Goal: Task Accomplishment & Management: Manage account settings

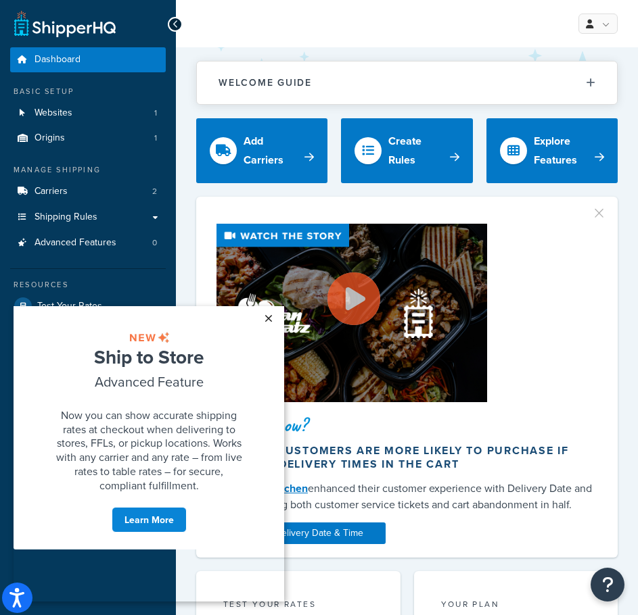
click at [270, 321] on link "×" at bounding box center [268, 318] width 24 height 24
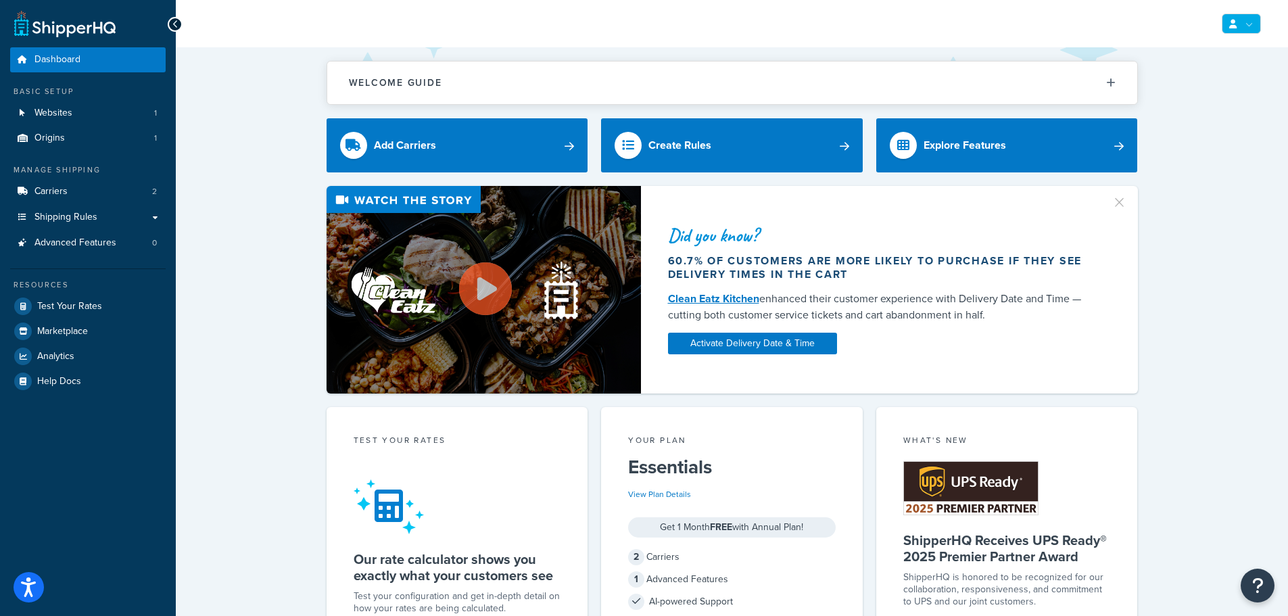
click at [637, 18] on link at bounding box center [1241, 24] width 39 height 20
click at [637, 86] on link "Billing" at bounding box center [1200, 78] width 120 height 27
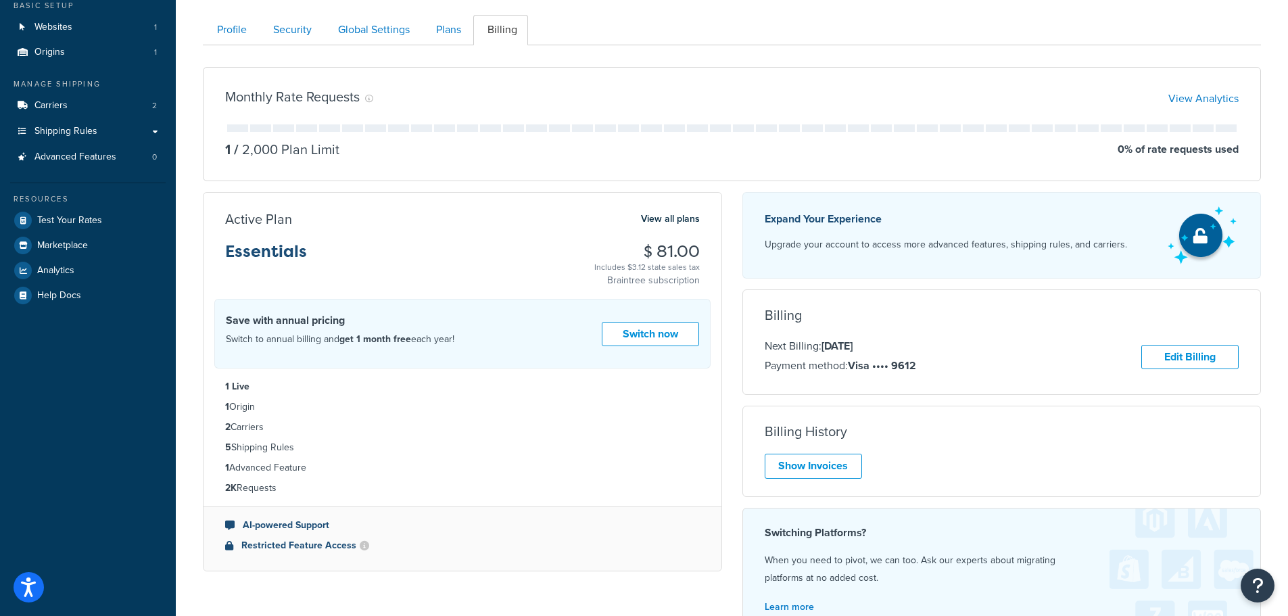
scroll to position [254, 0]
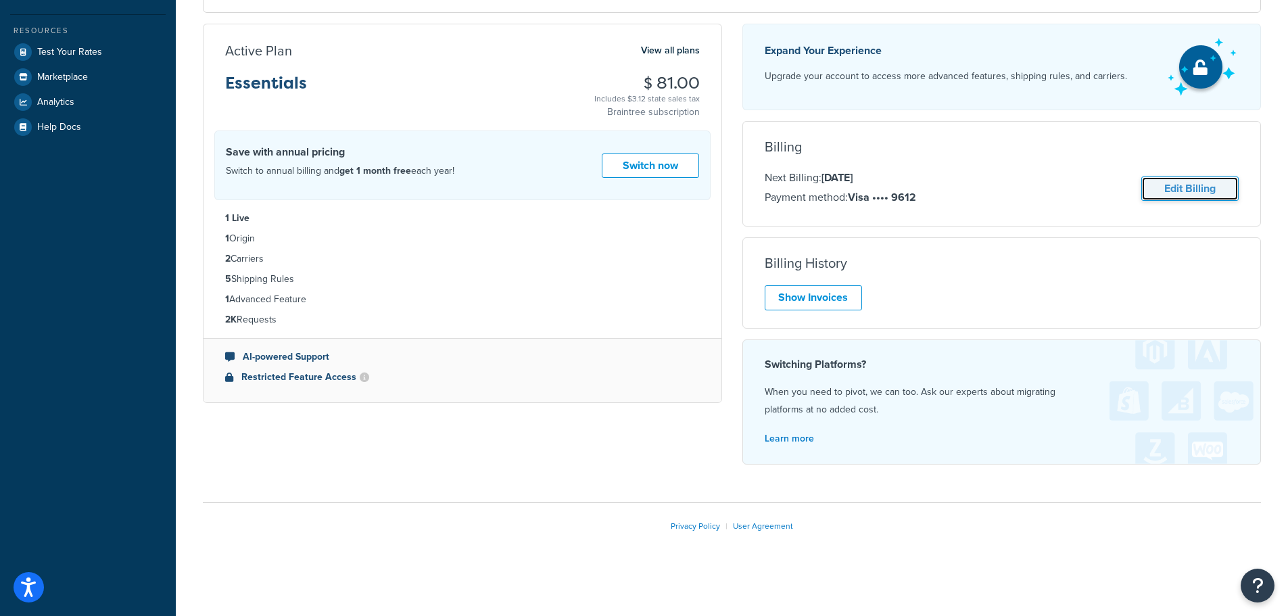
drag, startPoint x: 1197, startPoint y: 190, endPoint x: 1199, endPoint y: 183, distance: 7.3
click at [1197, 189] on link "Edit Billing" at bounding box center [1189, 188] width 97 height 25
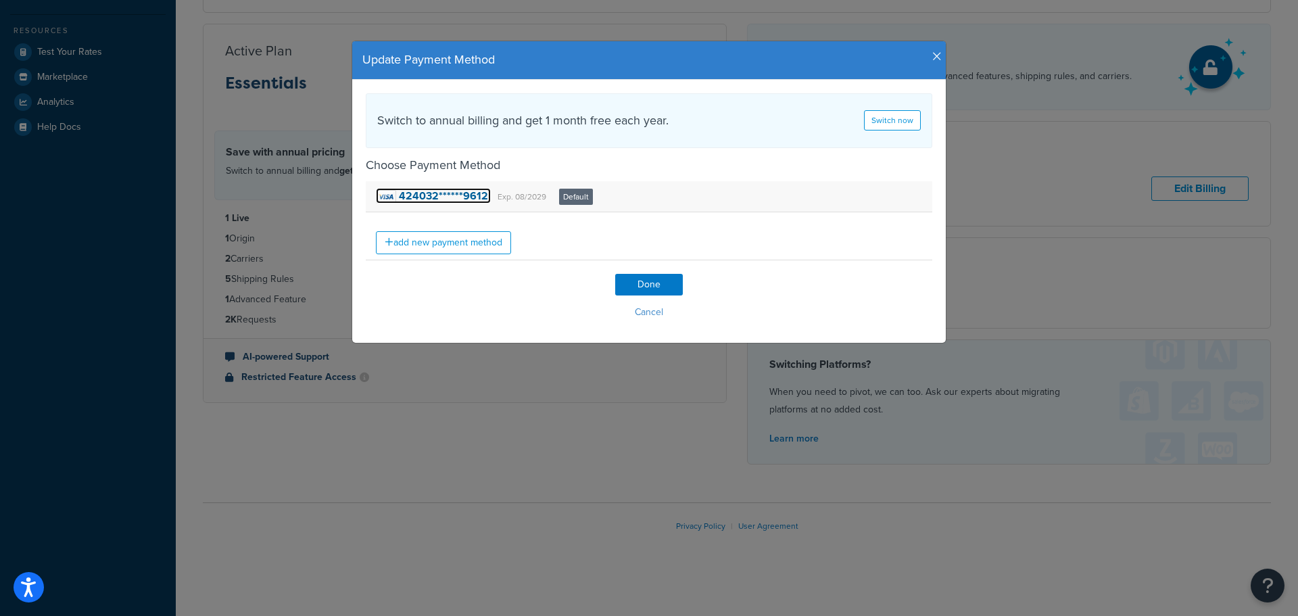
click at [443, 191] on strong "424032******9612" at bounding box center [443, 196] width 89 height 16
click at [925, 51] on h4 "Update Payment Method" at bounding box center [648, 60] width 573 height 18
click at [932, 52] on icon "button" at bounding box center [936, 57] width 9 height 12
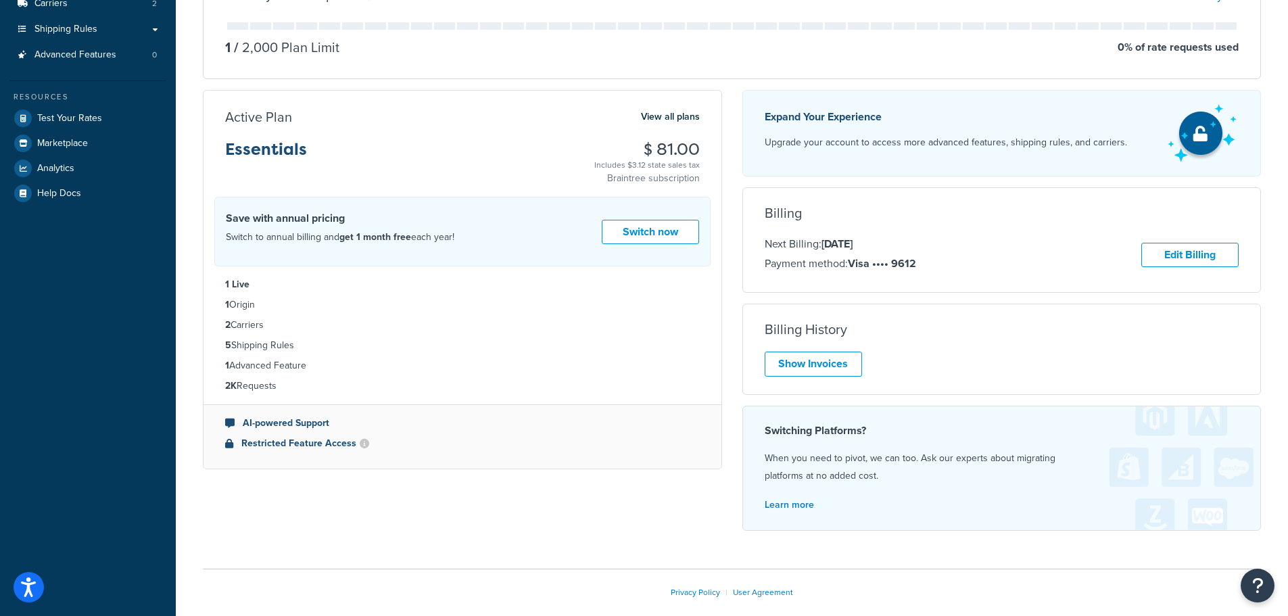
scroll to position [0, 0]
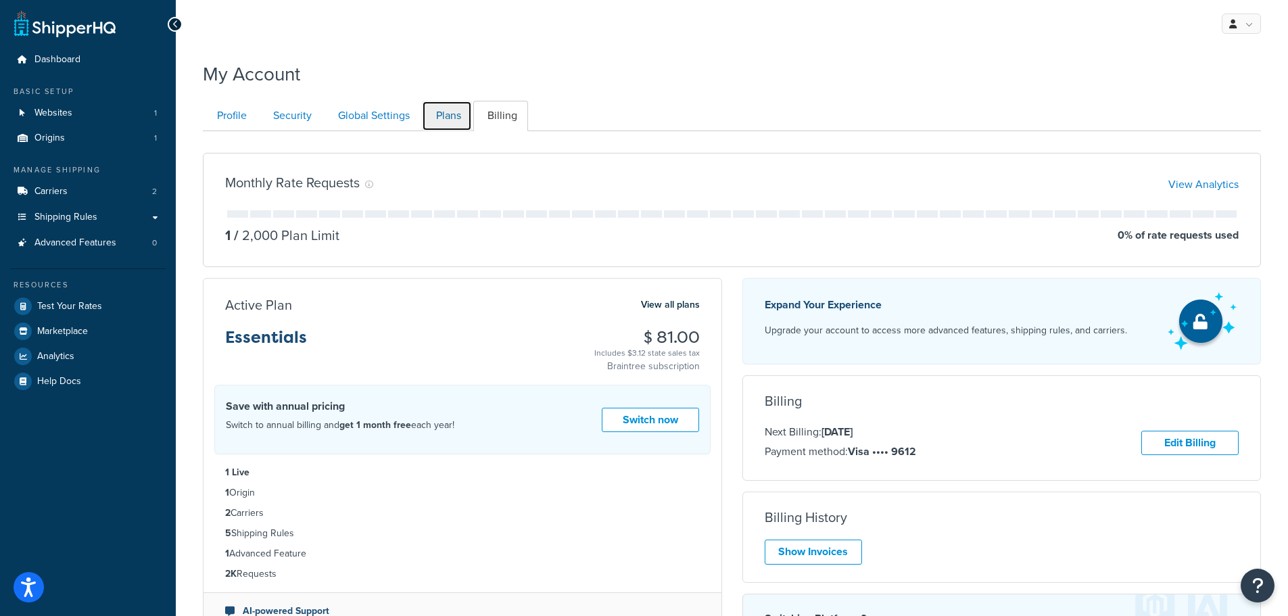
click at [445, 124] on link "Plans" at bounding box center [447, 116] width 50 height 30
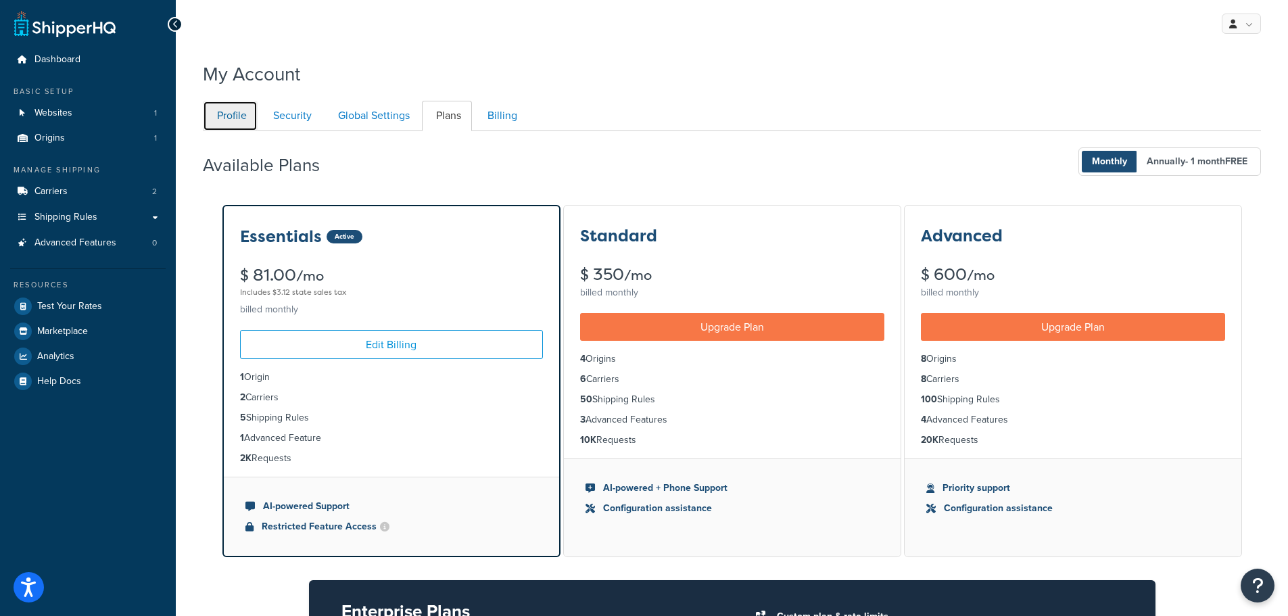
click at [237, 115] on link "Profile" at bounding box center [230, 116] width 55 height 30
